Goal: Task Accomplishment & Management: Complete application form

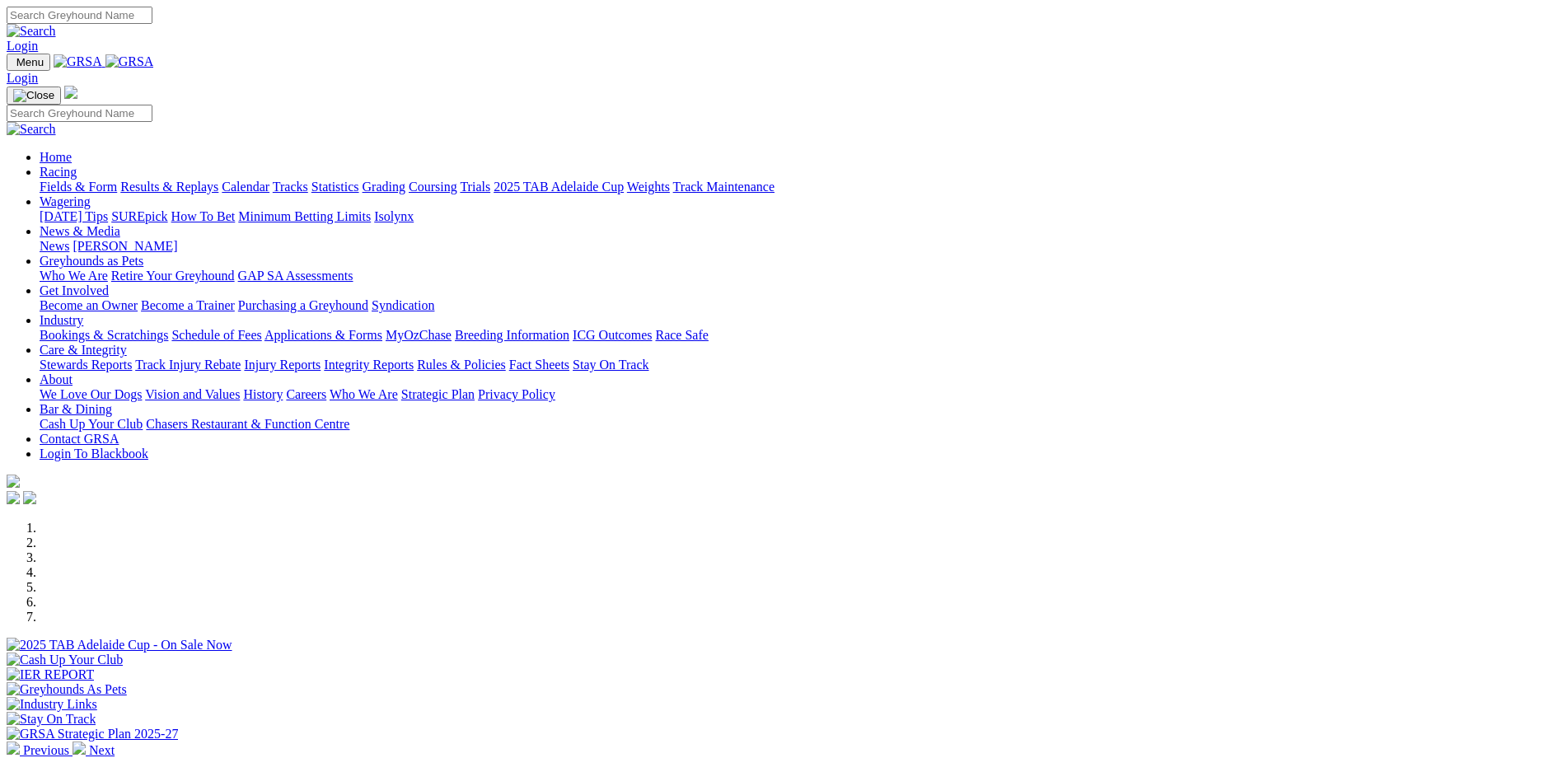
click at [83, 314] on link "Industry" at bounding box center [61, 320] width 44 height 14
click at [168, 328] on link "Bookings & Scratchings" at bounding box center [103, 335] width 129 height 14
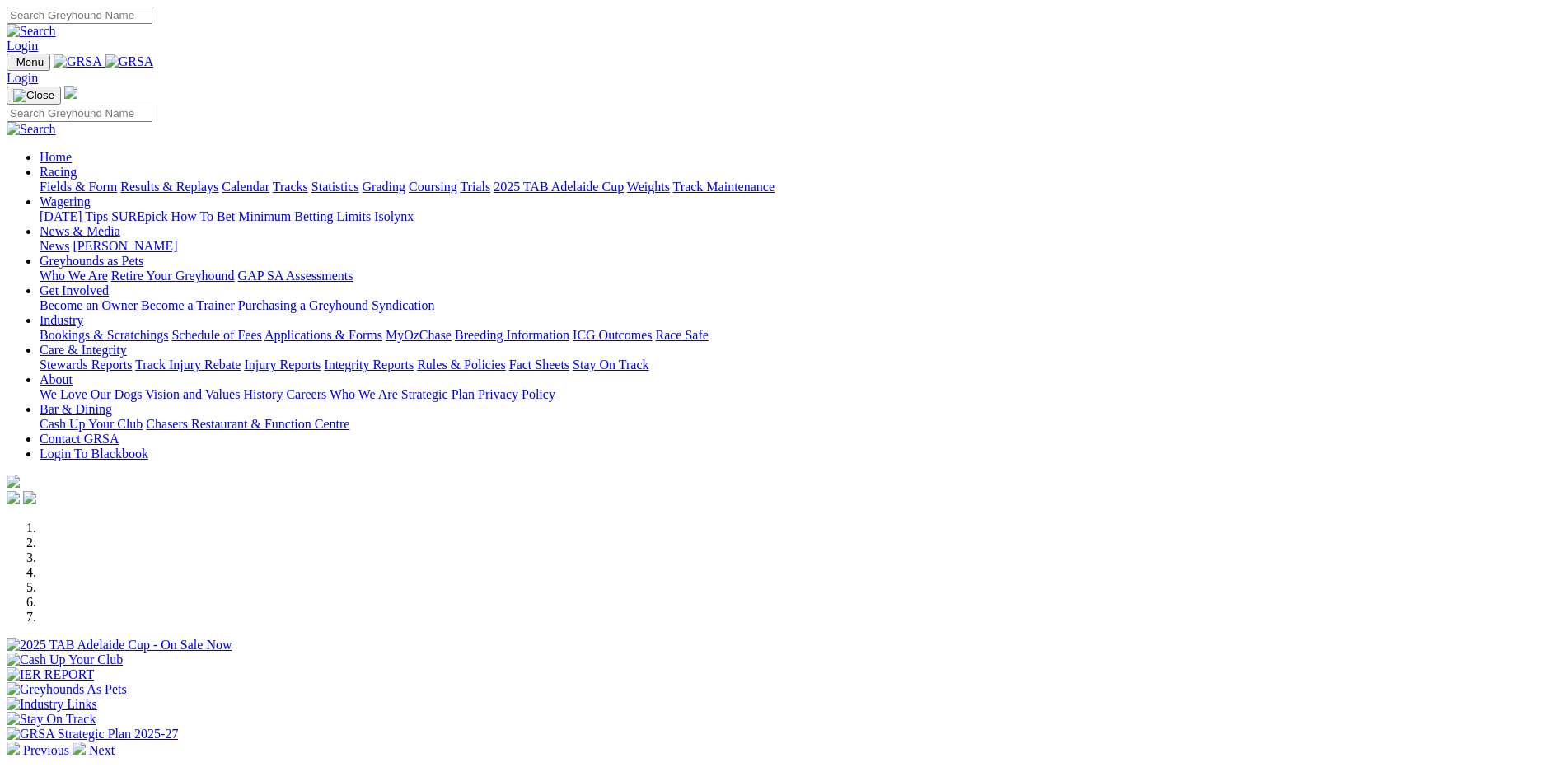
scroll to position [463, 0]
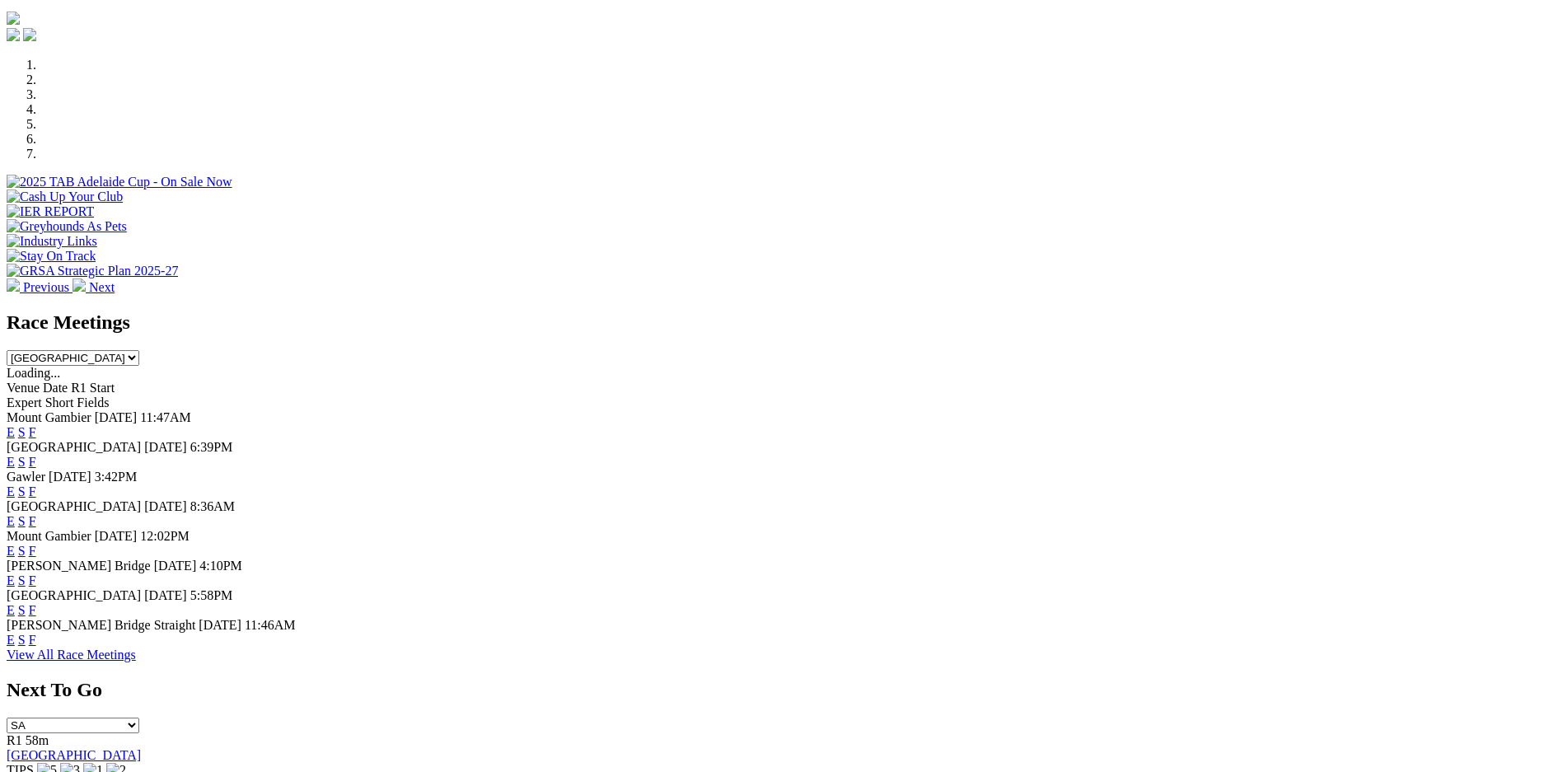
click at [36, 514] on link "F" at bounding box center [32, 520] width 8 height 14
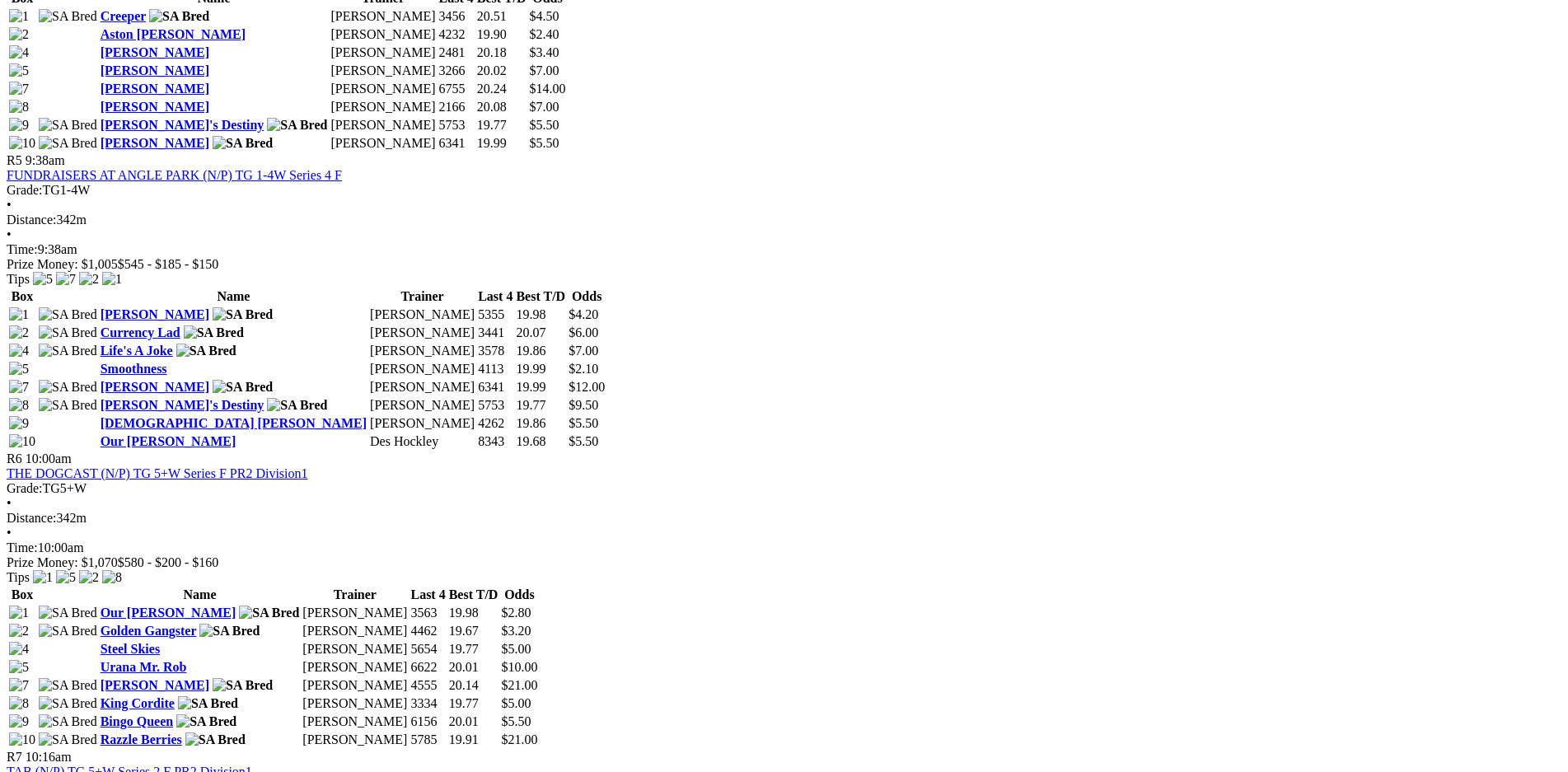
scroll to position [1852, 0]
